Goal: Find specific page/section: Find specific page/section

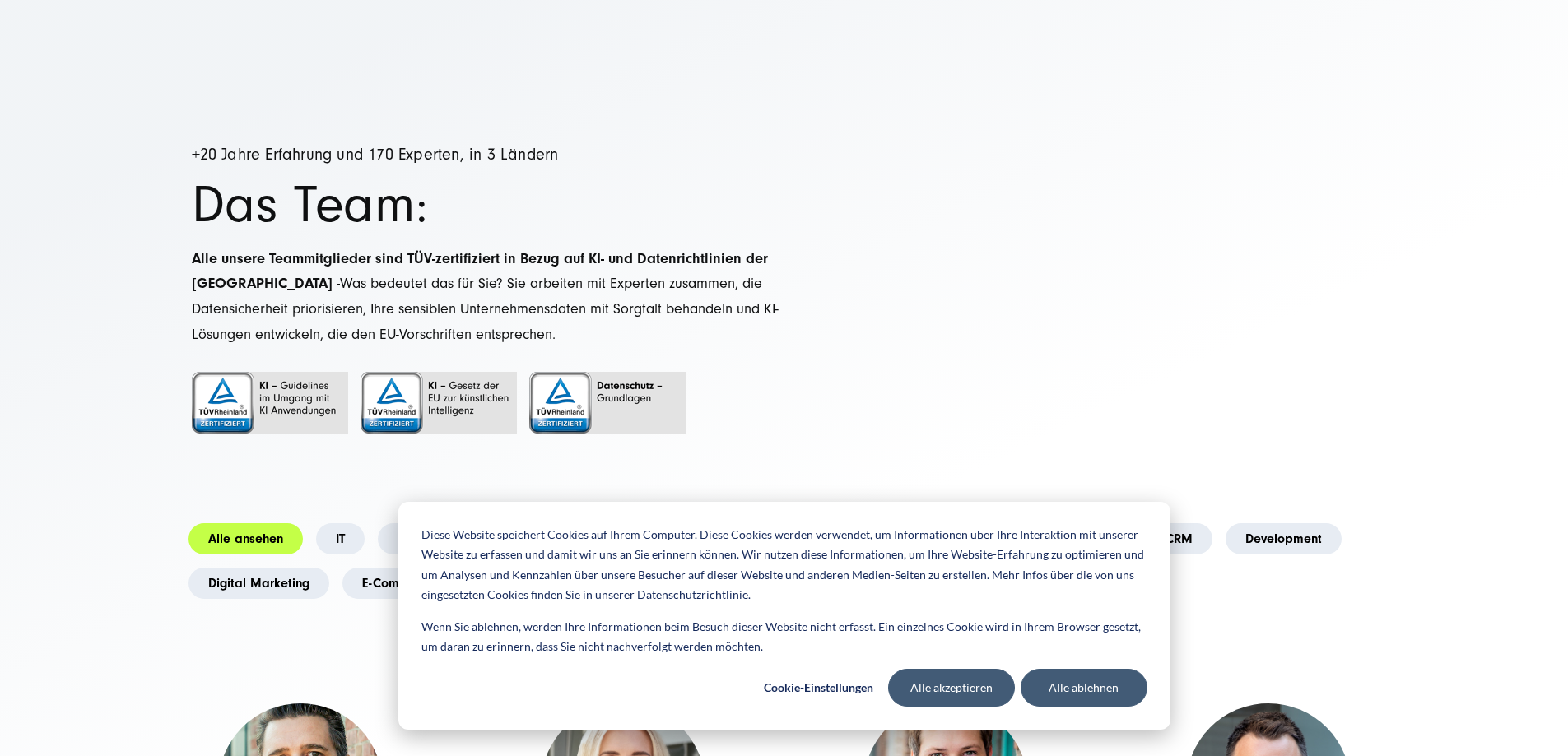
scroll to position [82, 0]
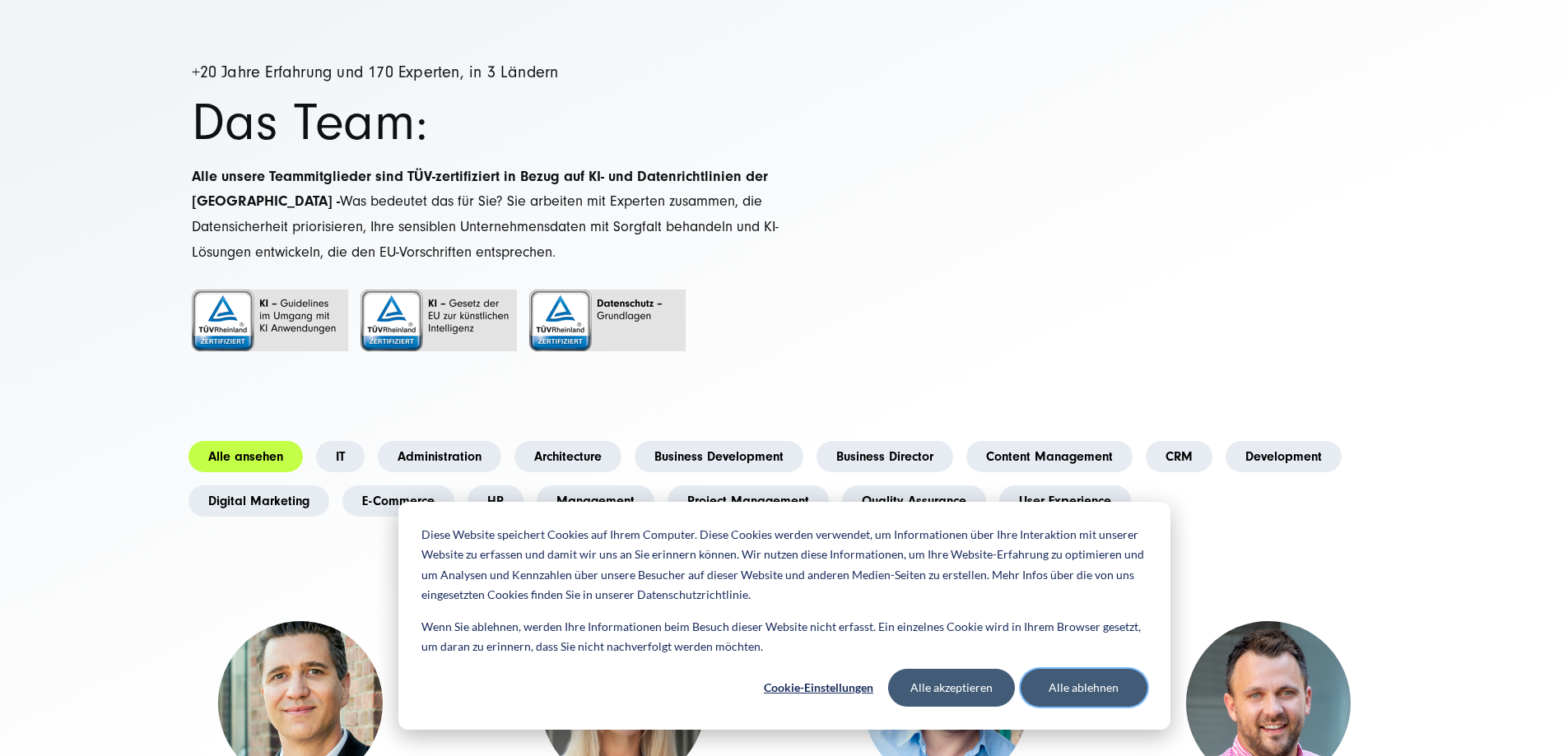
click at [1095, 695] on button "Alle ablehnen" at bounding box center [1083, 687] width 127 height 38
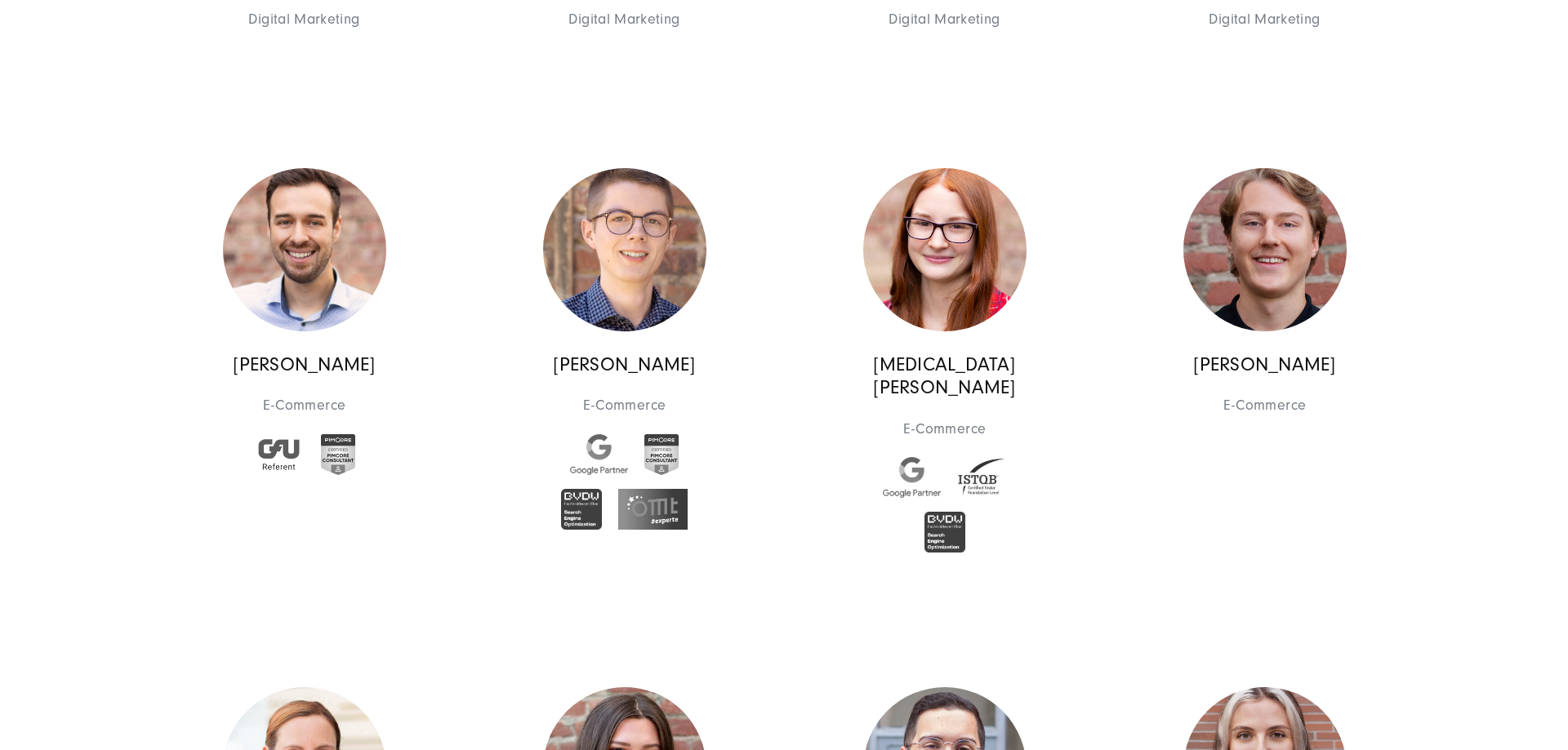
scroll to position [6369, 0]
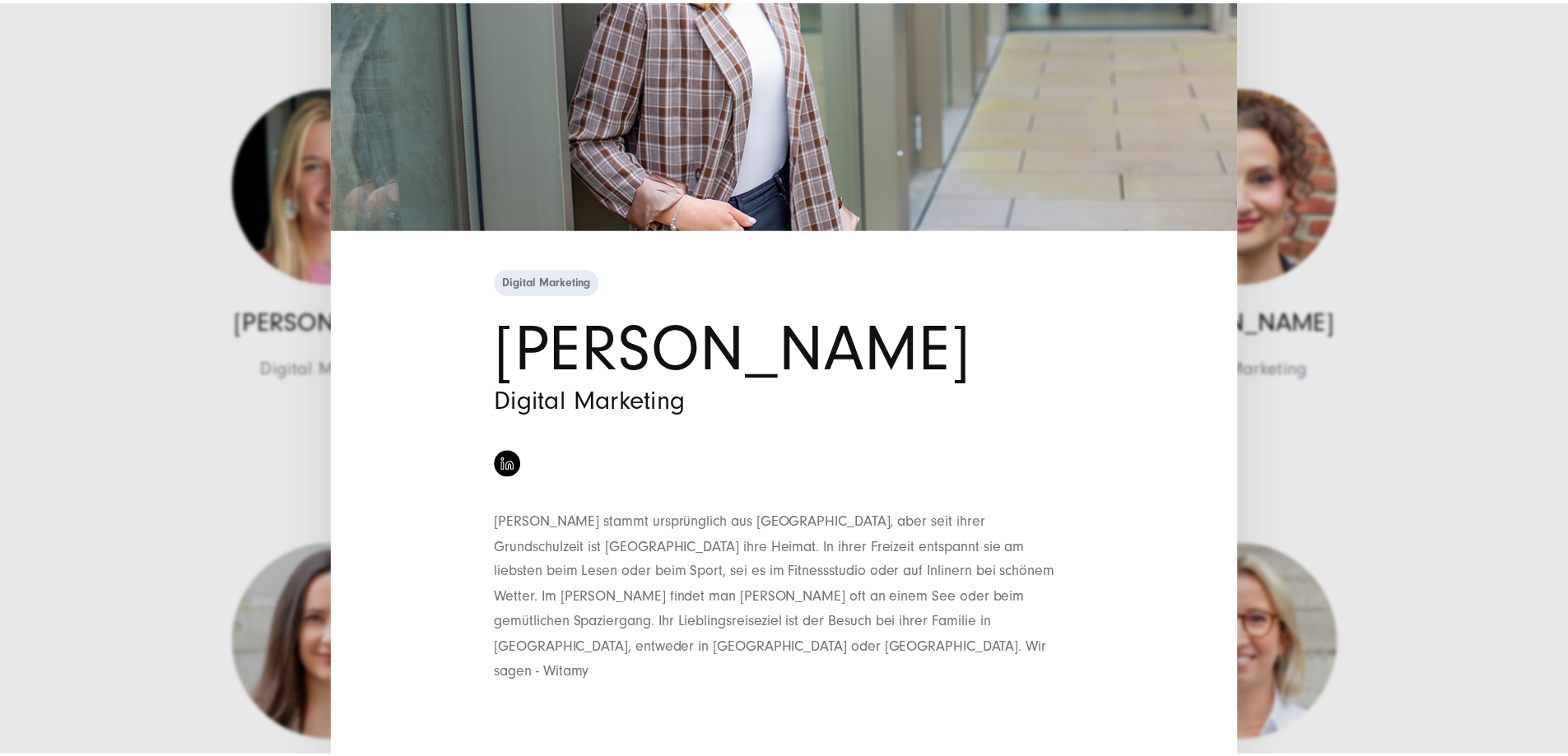
scroll to position [0, 0]
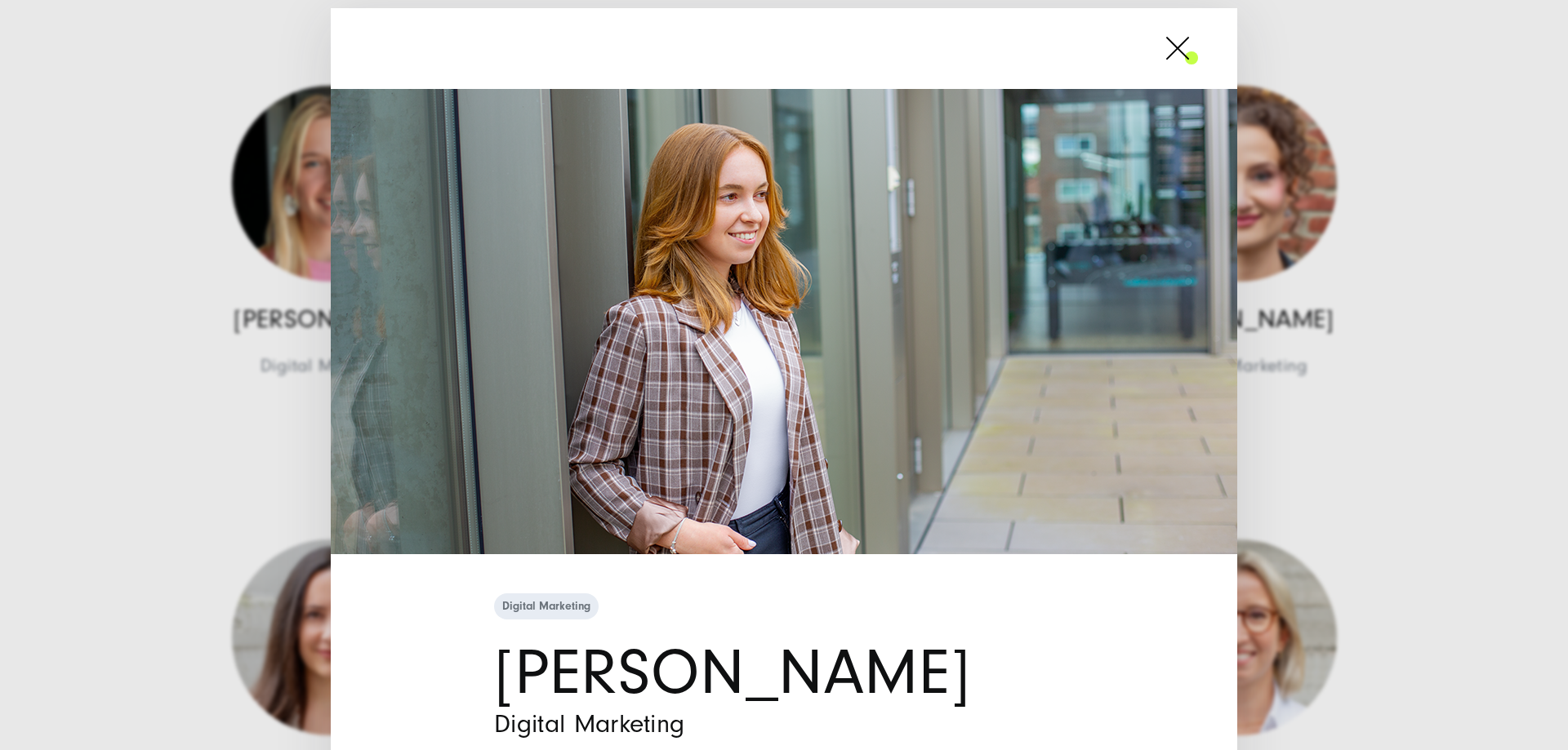
click at [1198, 46] on span at bounding box center [1198, 48] width 0 height 40
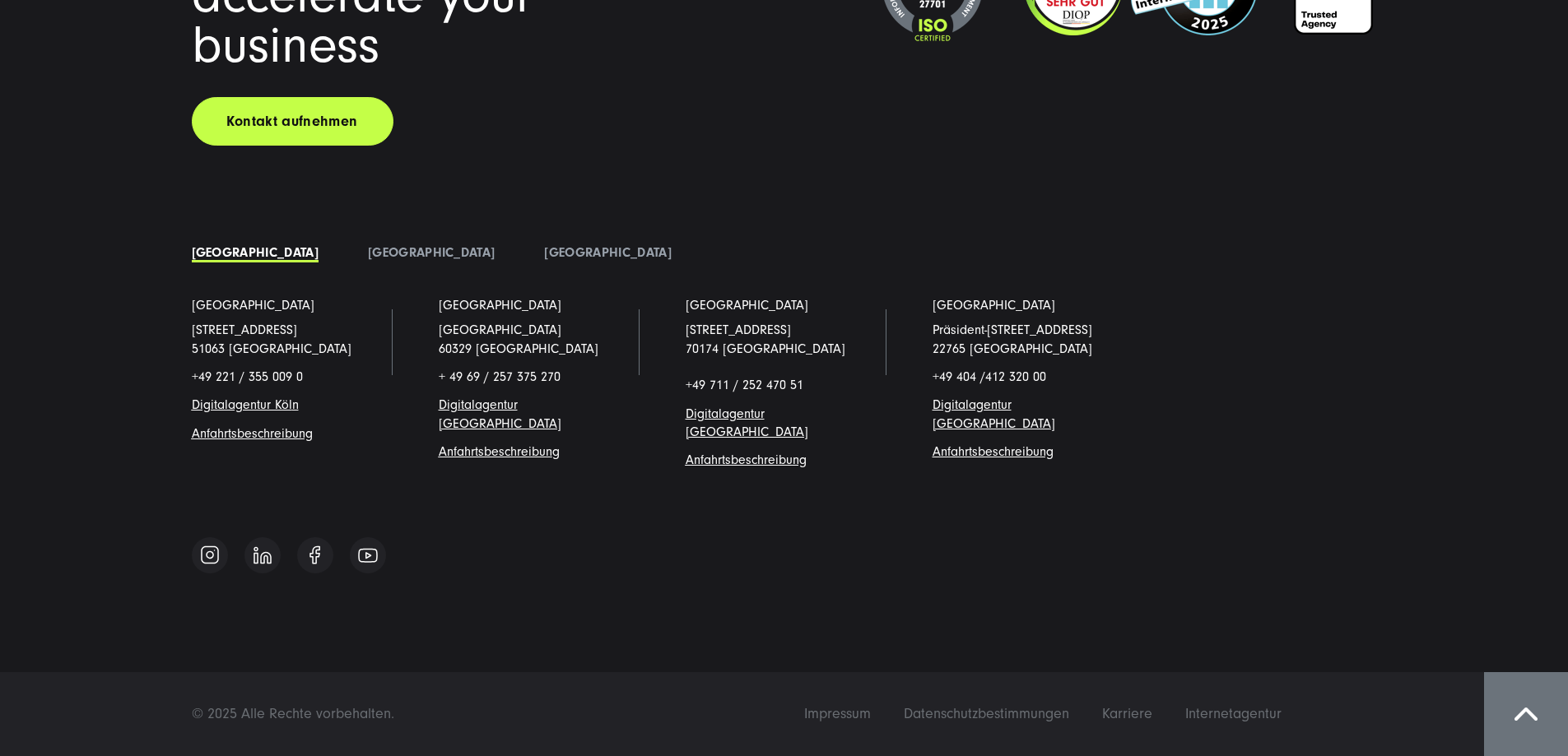
scroll to position [20679, 0]
click at [871, 720] on span "Impressum" at bounding box center [837, 714] width 67 height 17
